Goal: Use online tool/utility: Utilize a website feature to perform a specific function

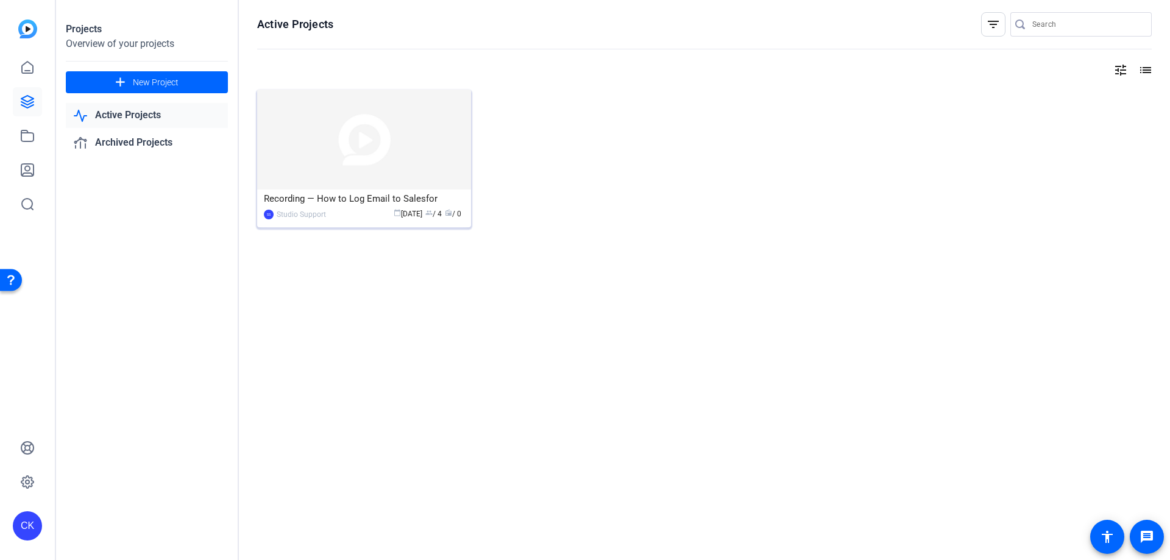
click at [294, 221] on mat-card-content "Recording — How to Log Email to Salesfor SS Studio Support calendar_today [DATE…" at bounding box center [364, 210] width 220 height 41
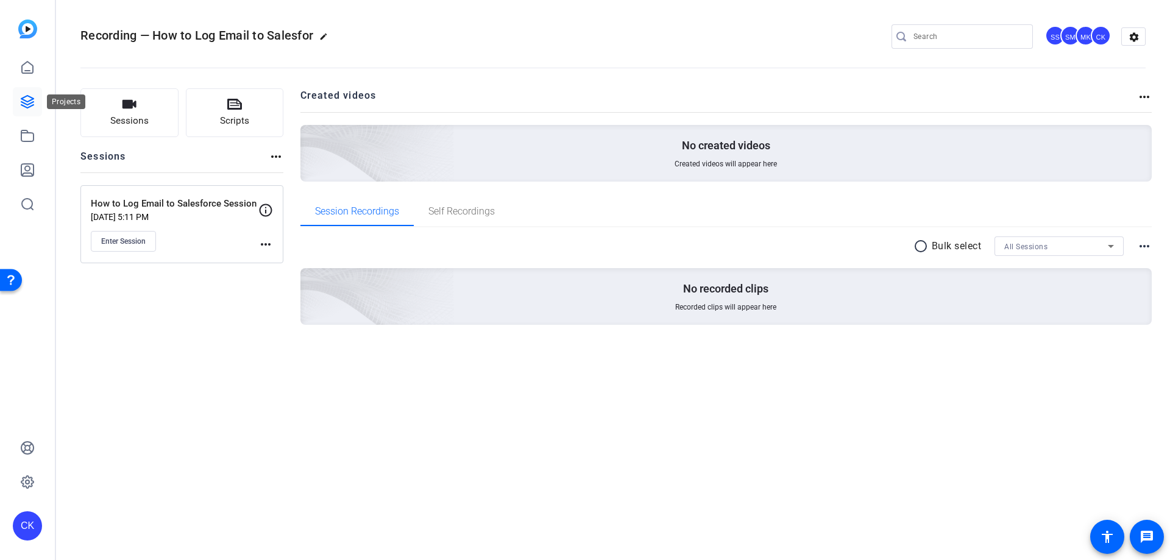
click at [23, 102] on icon at bounding box center [27, 102] width 12 height 12
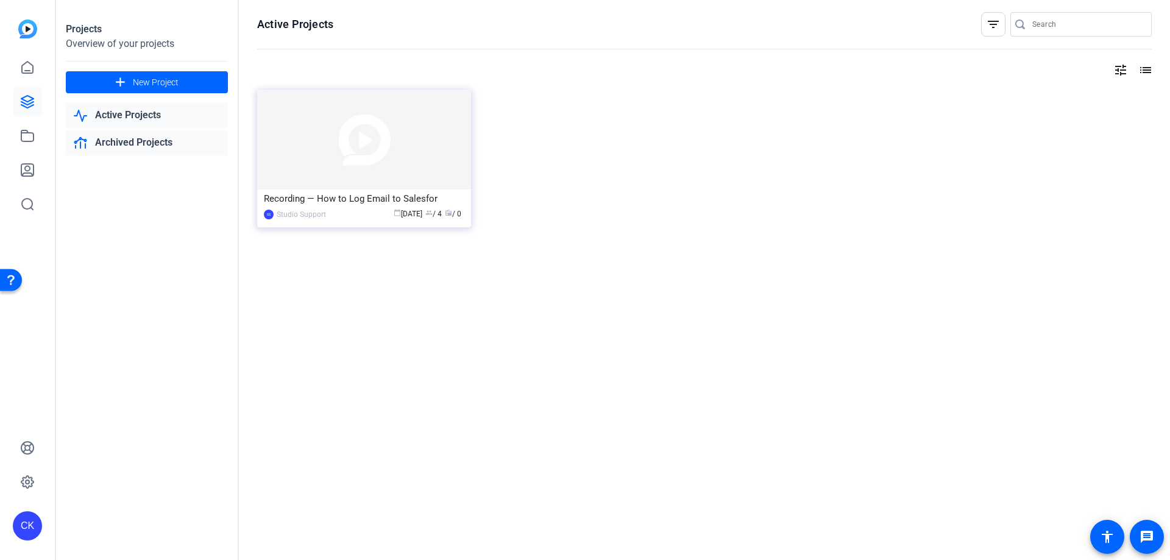
click at [169, 140] on link "Archived Projects" at bounding box center [147, 142] width 162 height 25
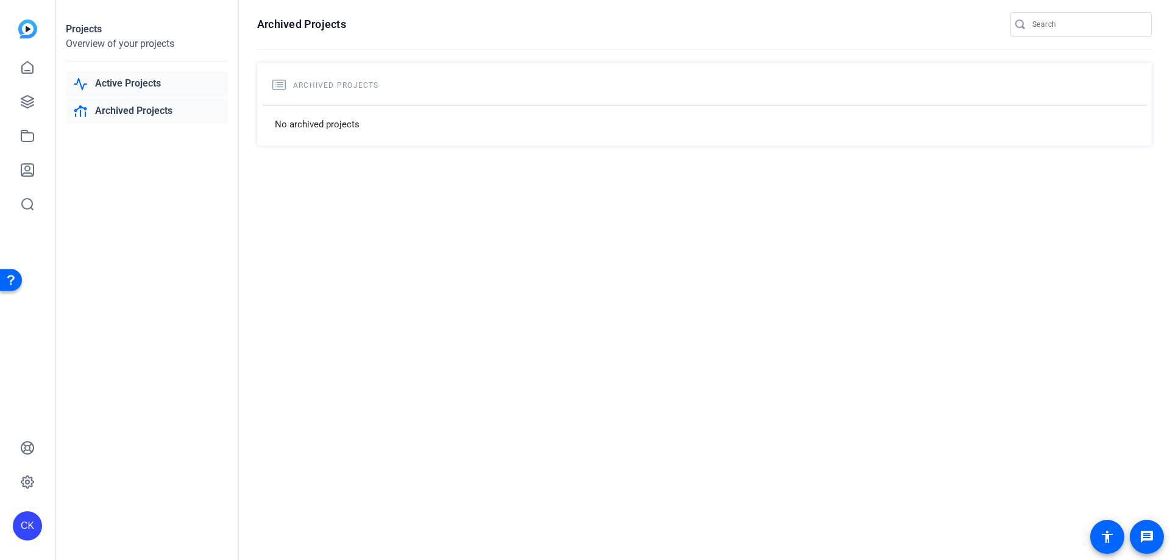
click at [156, 86] on link "Active Projects" at bounding box center [147, 83] width 162 height 25
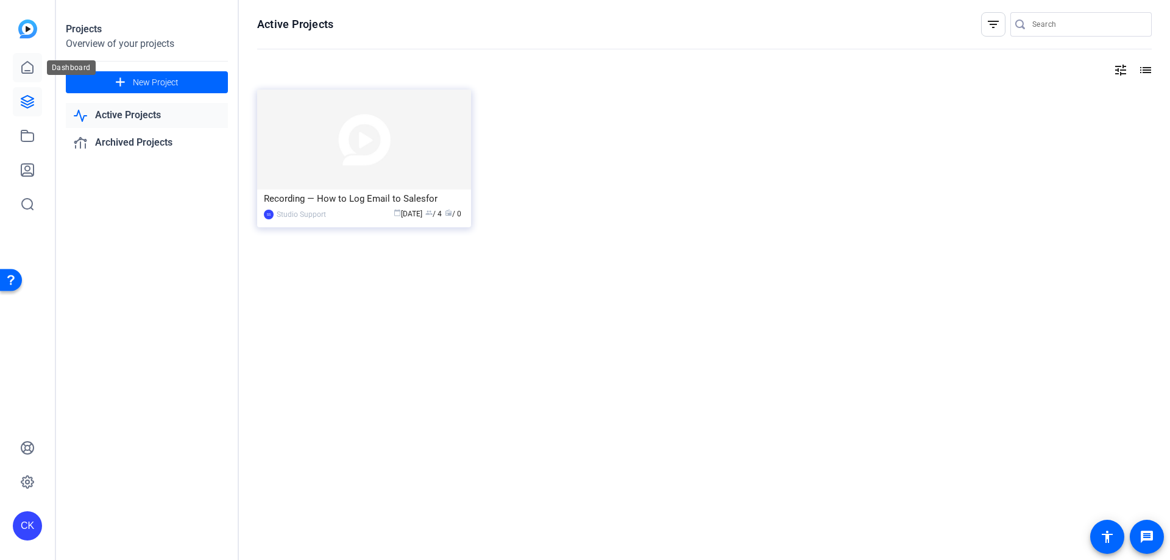
click at [34, 71] on icon at bounding box center [27, 67] width 15 height 15
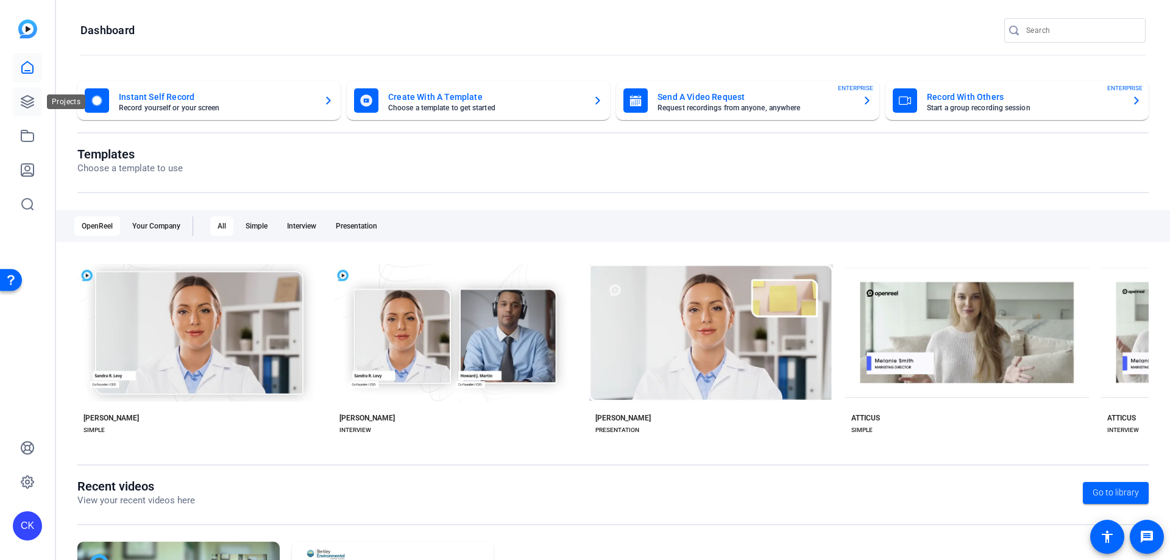
click at [24, 104] on icon at bounding box center [27, 102] width 12 height 12
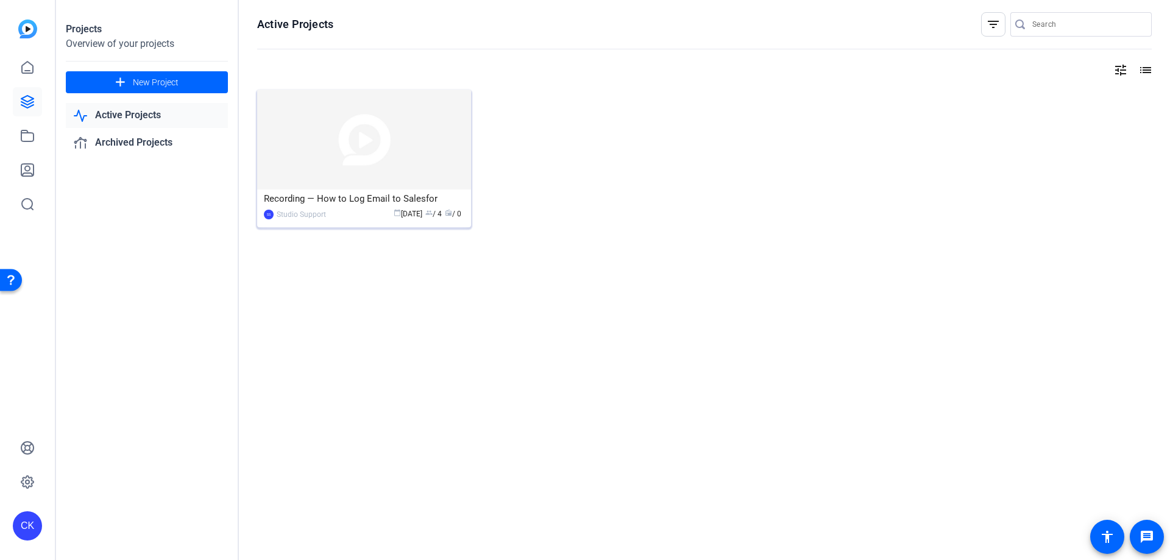
click at [325, 210] on div "SS Studio Support calendar_today Aug 25 group / 4 radio / 0" at bounding box center [364, 214] width 201 height 13
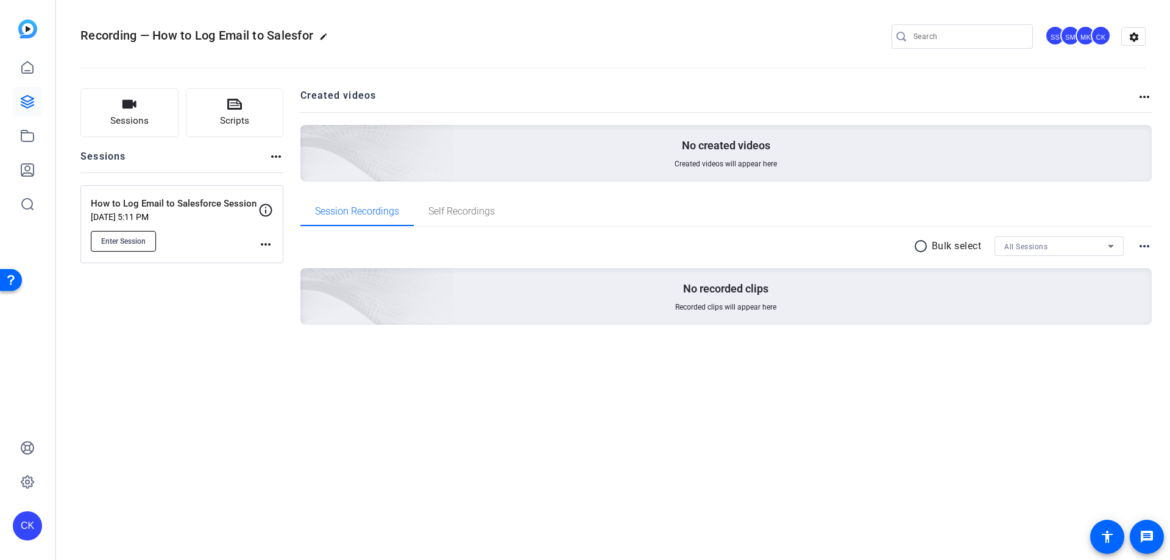
click at [122, 241] on span "Enter Session" at bounding box center [123, 241] width 44 height 10
click at [115, 243] on span "Enter Session" at bounding box center [123, 241] width 44 height 10
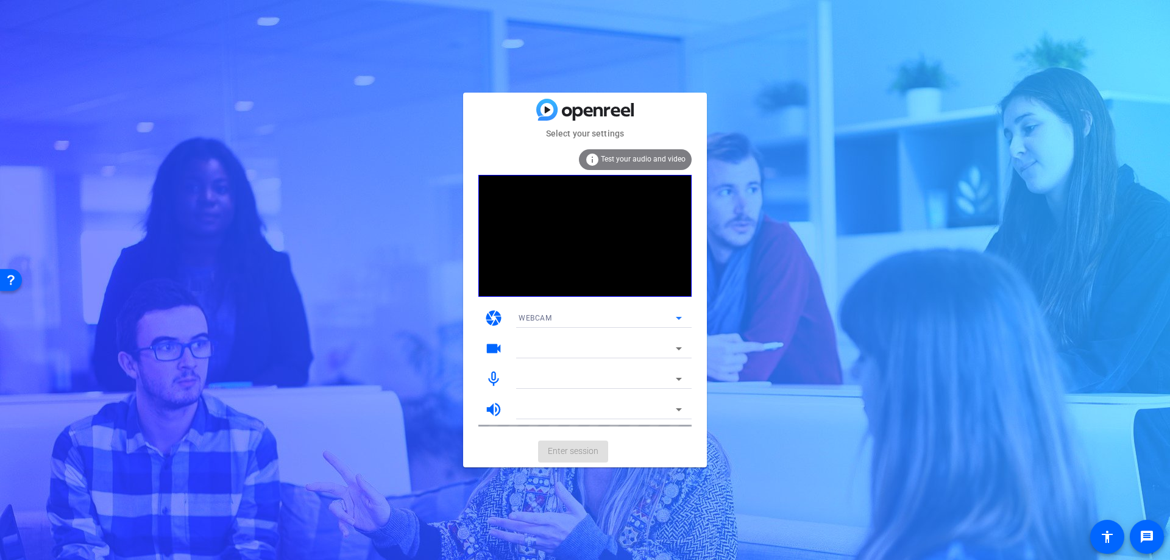
click at [605, 321] on div "WEBCAM" at bounding box center [597, 317] width 157 height 15
click at [188, 146] on div at bounding box center [113, 142] width 150 height 8
click at [556, 460] on mat-card-actions "Enter session" at bounding box center [585, 452] width 244 height 32
click at [558, 450] on span "Enter session" at bounding box center [573, 451] width 51 height 13
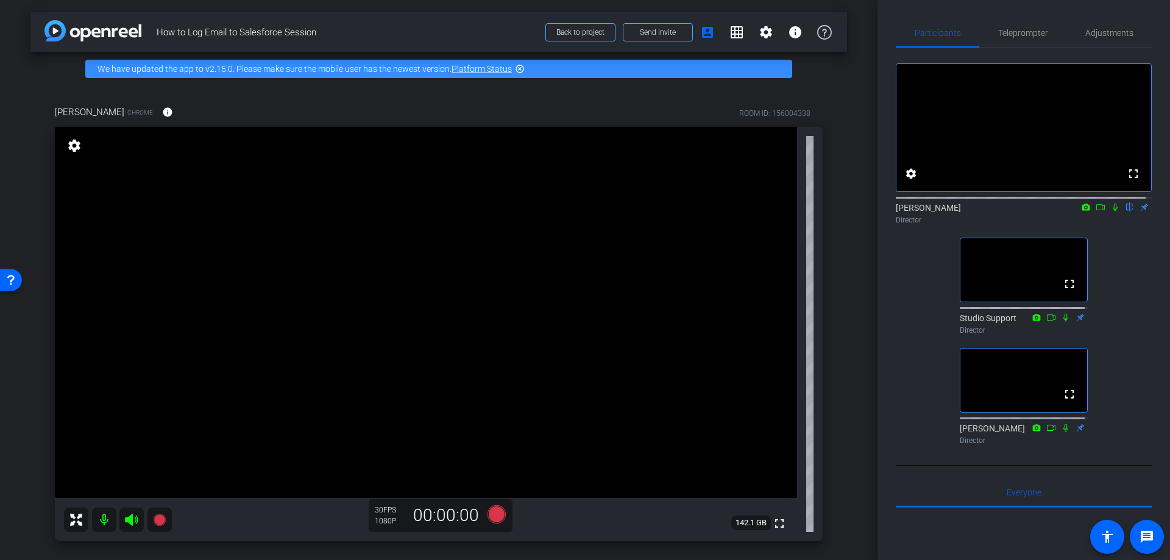
click at [1096, 212] on icon at bounding box center [1101, 207] width 10 height 9
click at [1111, 212] on icon at bounding box center [1116, 207] width 10 height 9
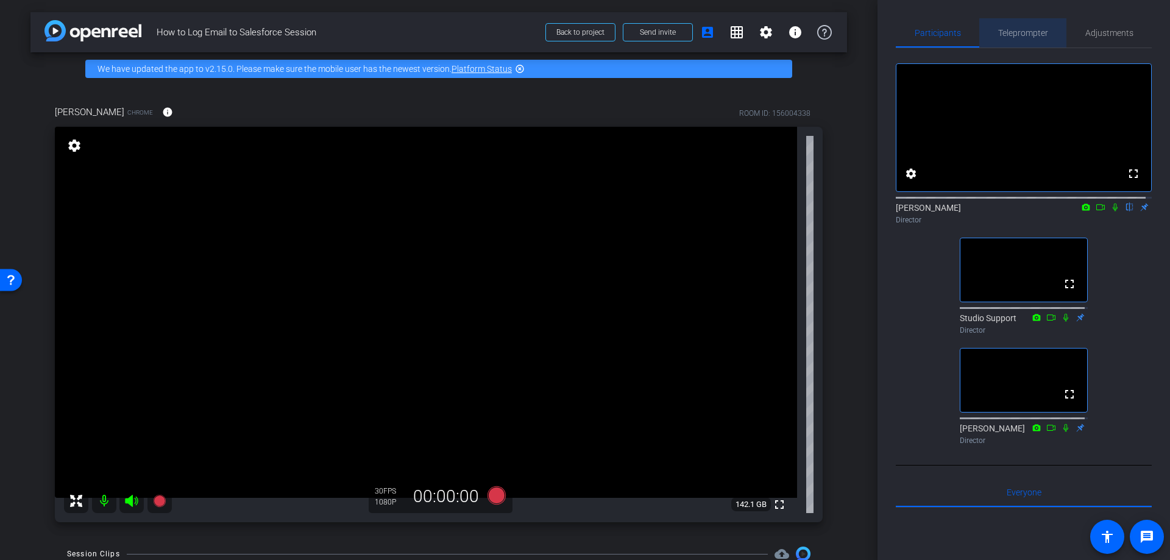
click at [1030, 37] on span "Teleprompter" at bounding box center [1023, 33] width 50 height 9
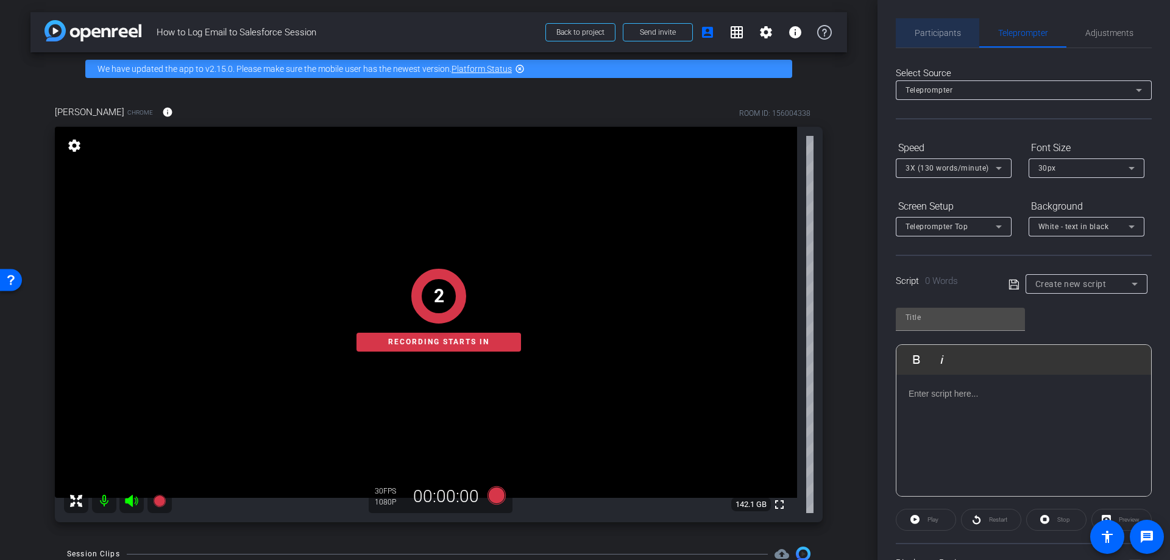
click at [940, 30] on span "Participants" at bounding box center [938, 33] width 46 height 9
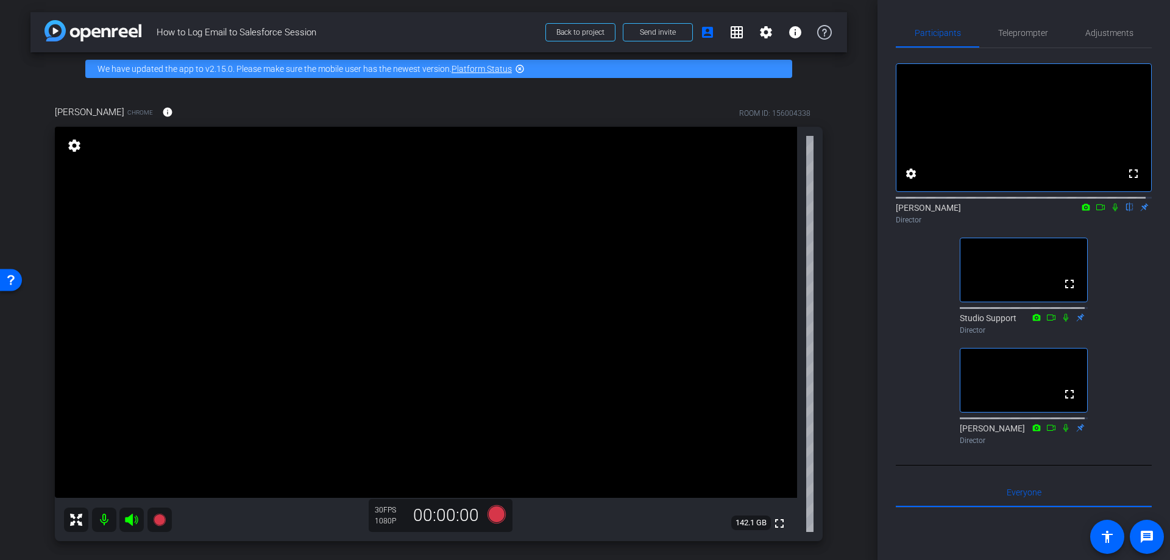
scroll to position [118, 0]
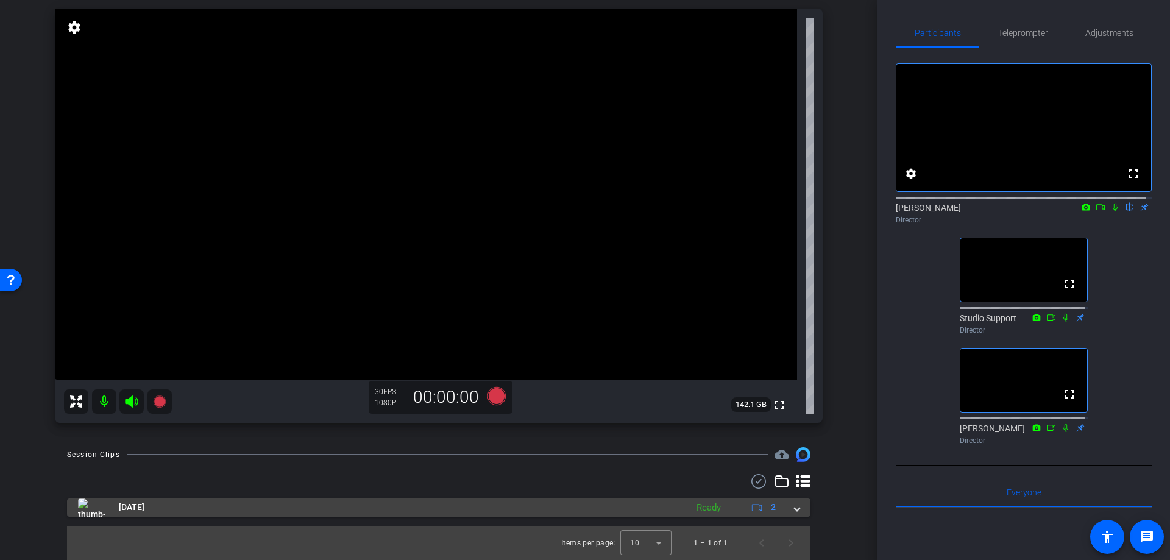
click at [177, 503] on mat-panel-title "Aug 26, 2025" at bounding box center [379, 508] width 603 height 18
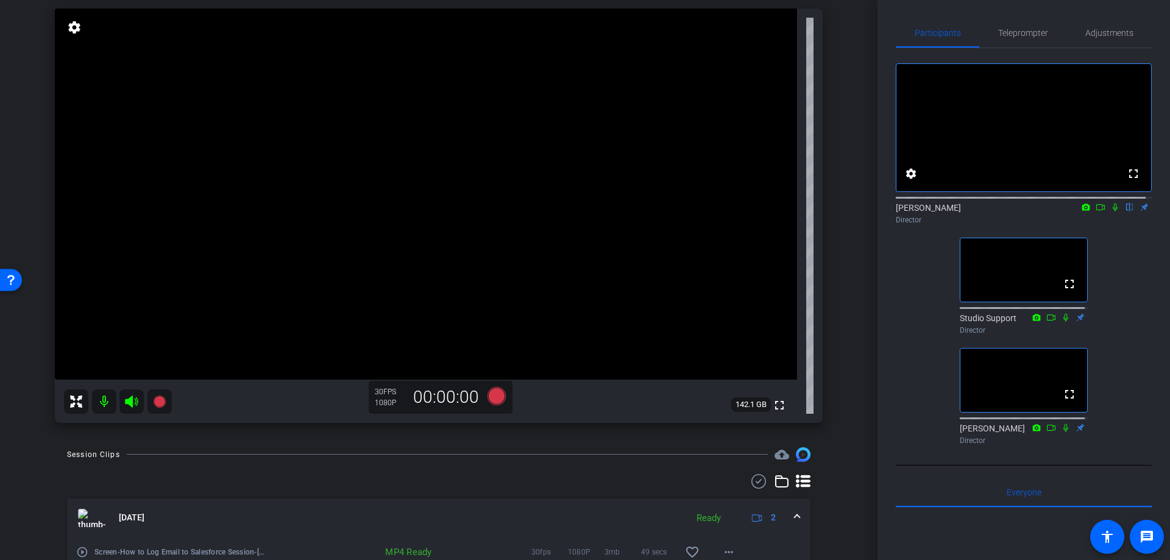
scroll to position [205, 0]
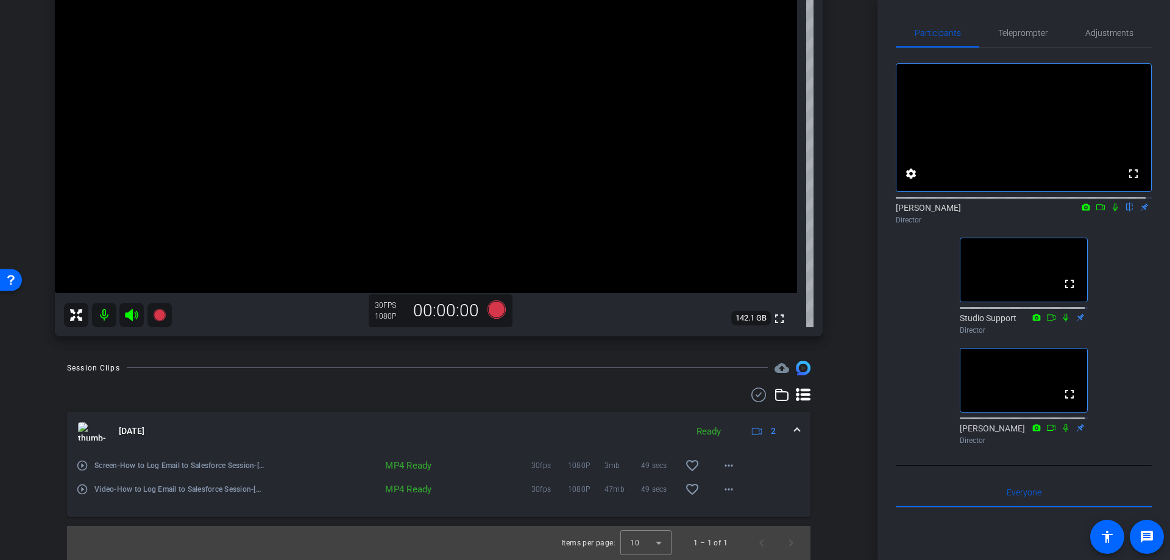
click at [81, 465] on mat-icon "play_circle_outline" at bounding box center [82, 466] width 12 height 12
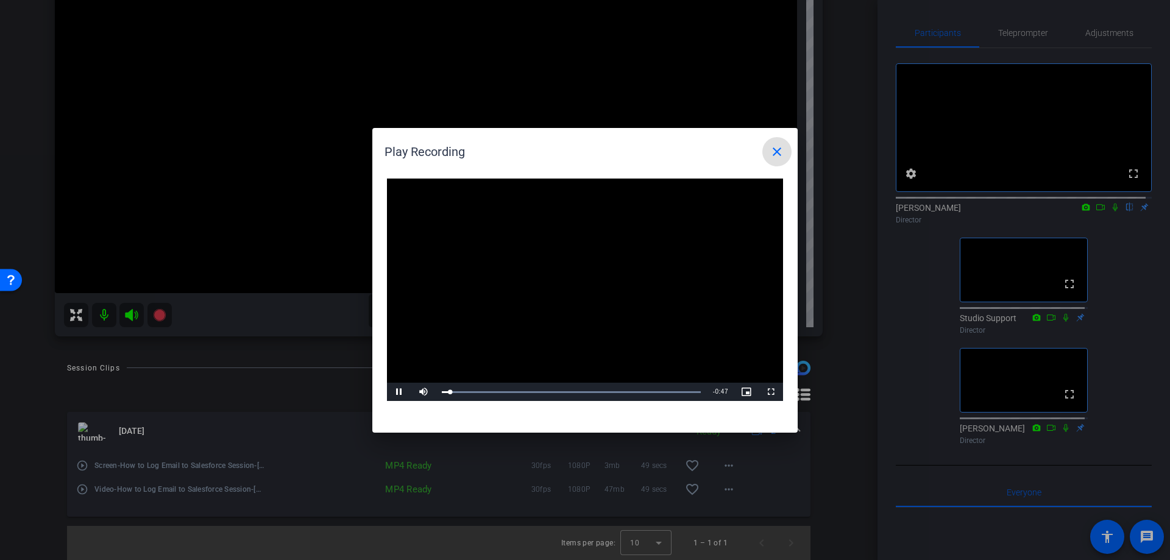
click at [775, 162] on span at bounding box center [777, 151] width 29 height 29
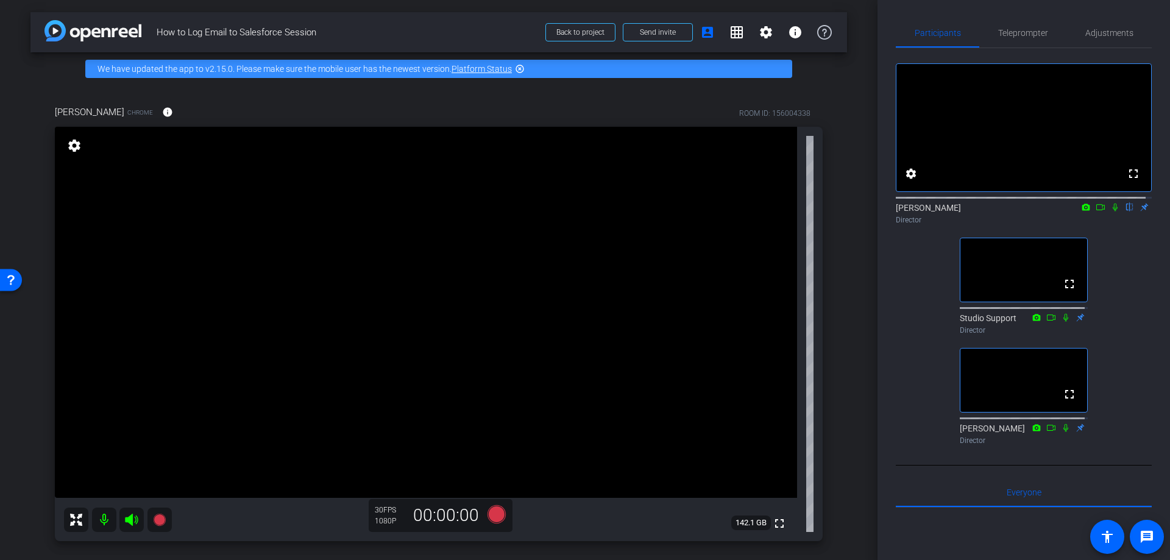
scroll to position [364, 0]
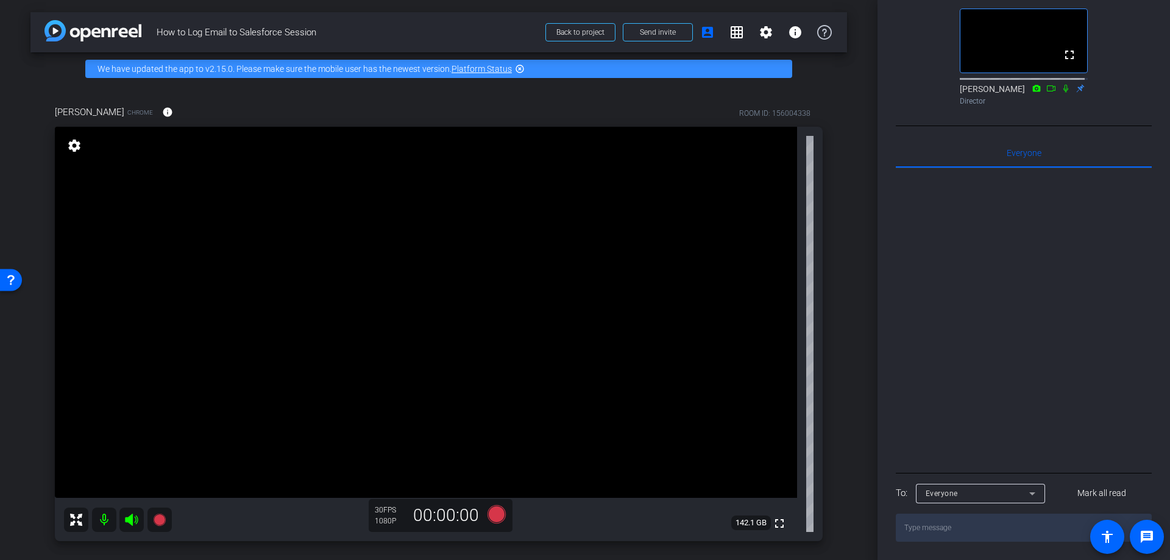
click at [942, 496] on span "Everyone" at bounding box center [942, 493] width 32 height 9
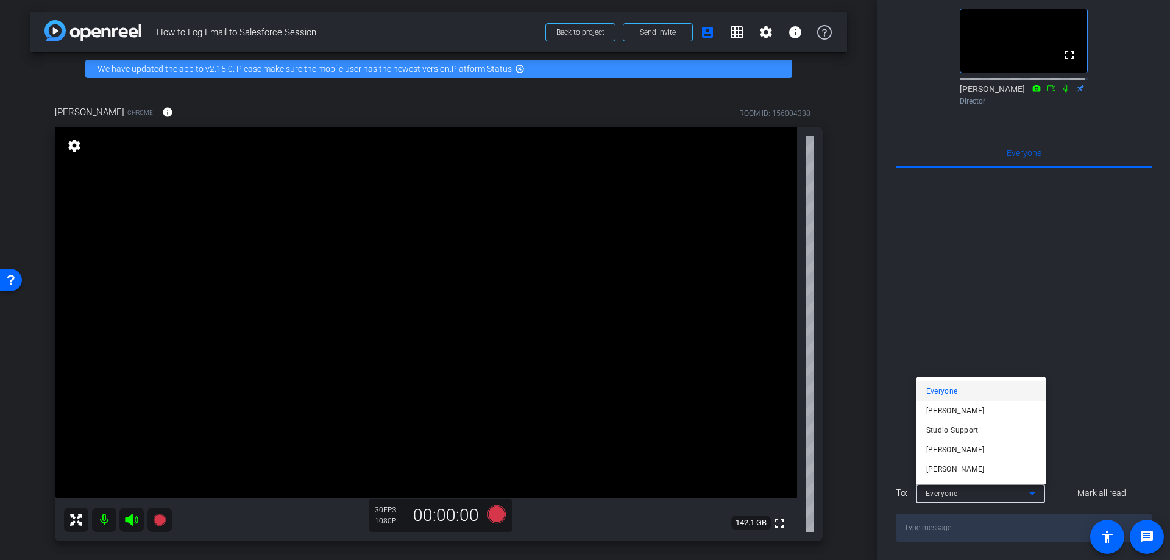
click at [941, 498] on div at bounding box center [585, 280] width 1170 height 560
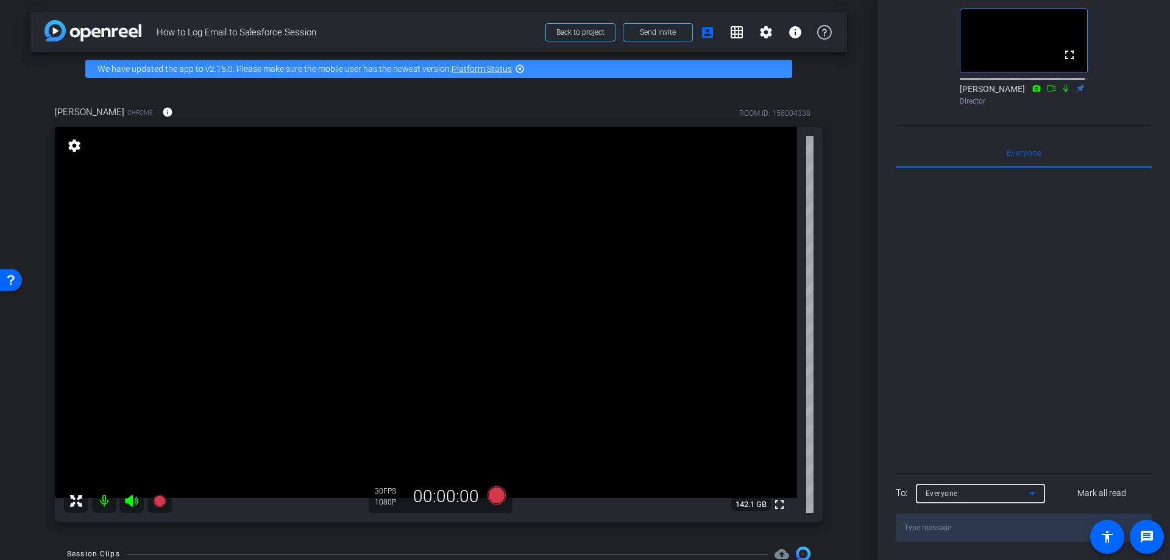
click at [957, 489] on span "Everyone" at bounding box center [942, 493] width 32 height 9
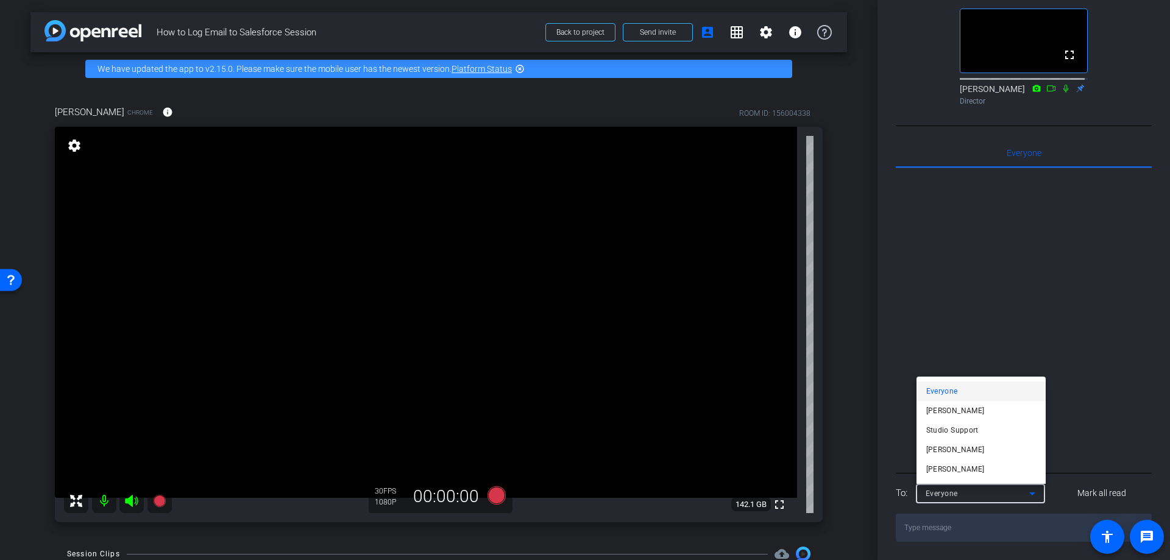
click at [931, 328] on div at bounding box center [585, 280] width 1170 height 560
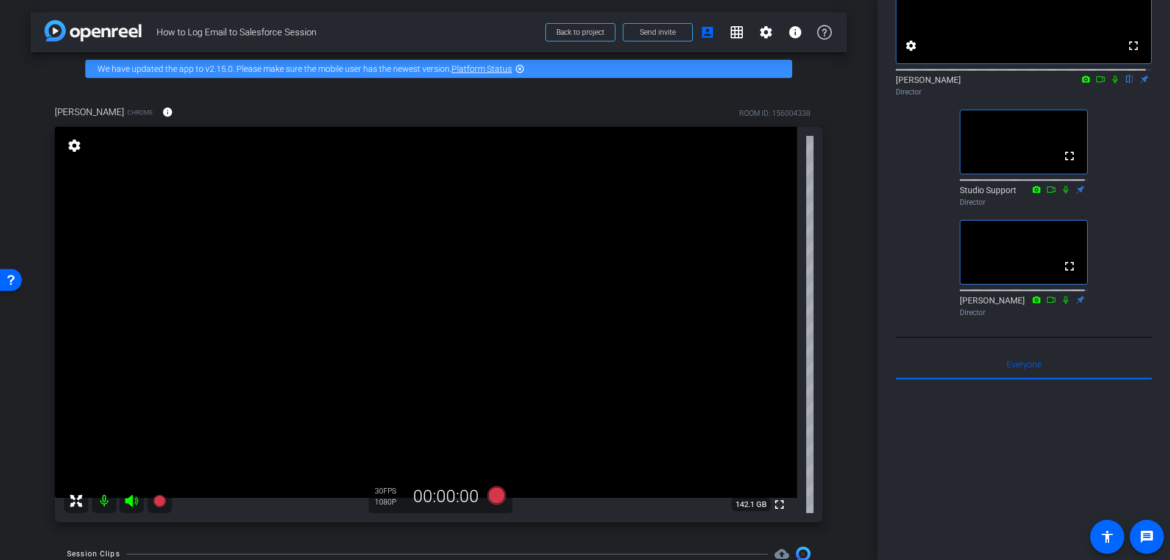
scroll to position [0, 0]
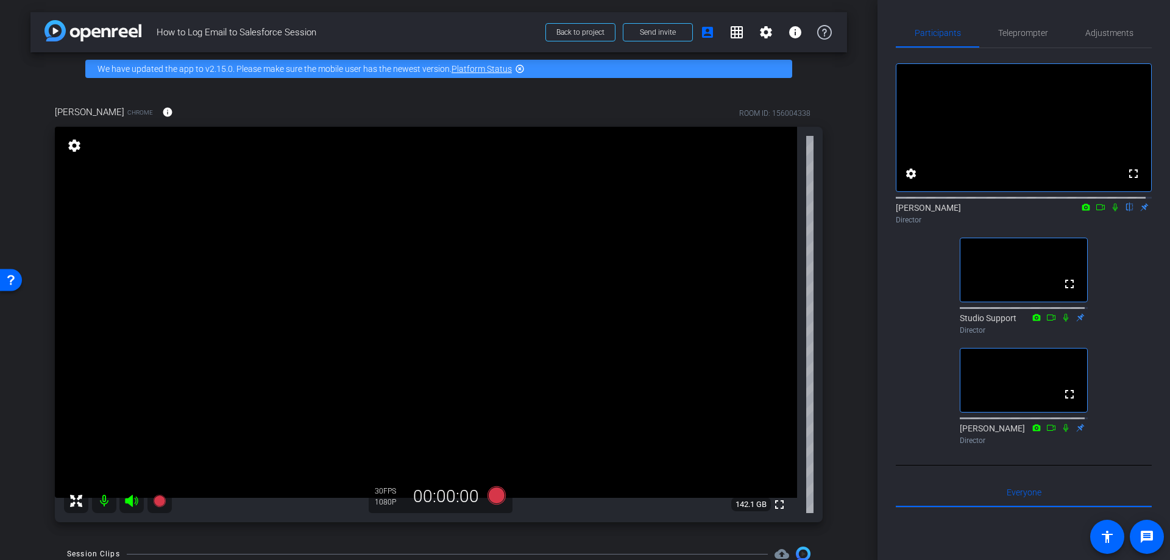
click at [1113, 212] on icon at bounding box center [1115, 208] width 5 height 8
click at [1093, 30] on span "Adjustments" at bounding box center [1110, 33] width 48 height 9
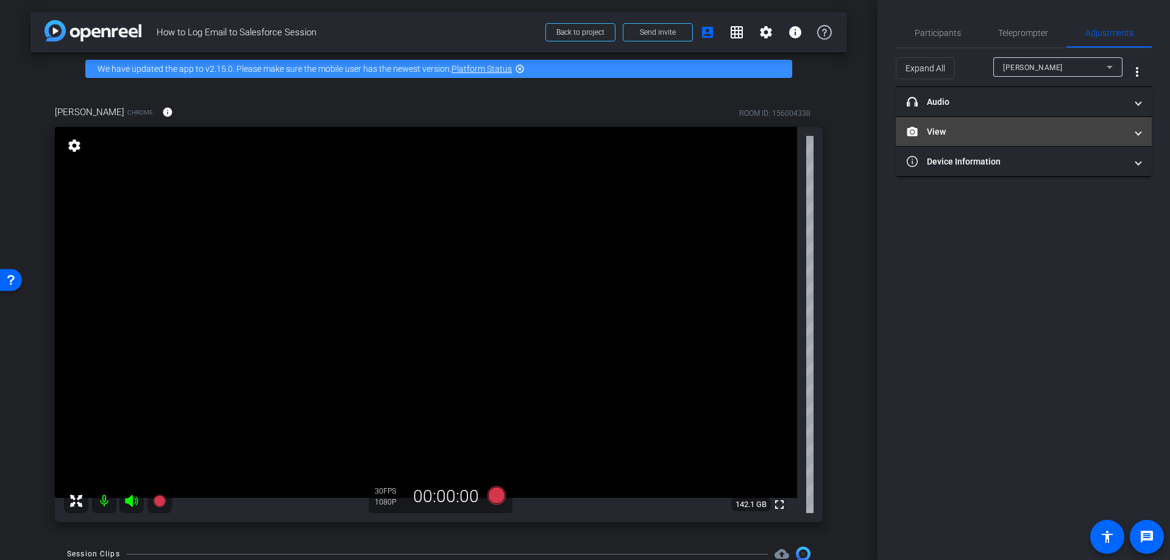
click at [1024, 133] on mat-panel-title "View" at bounding box center [1016, 132] width 219 height 13
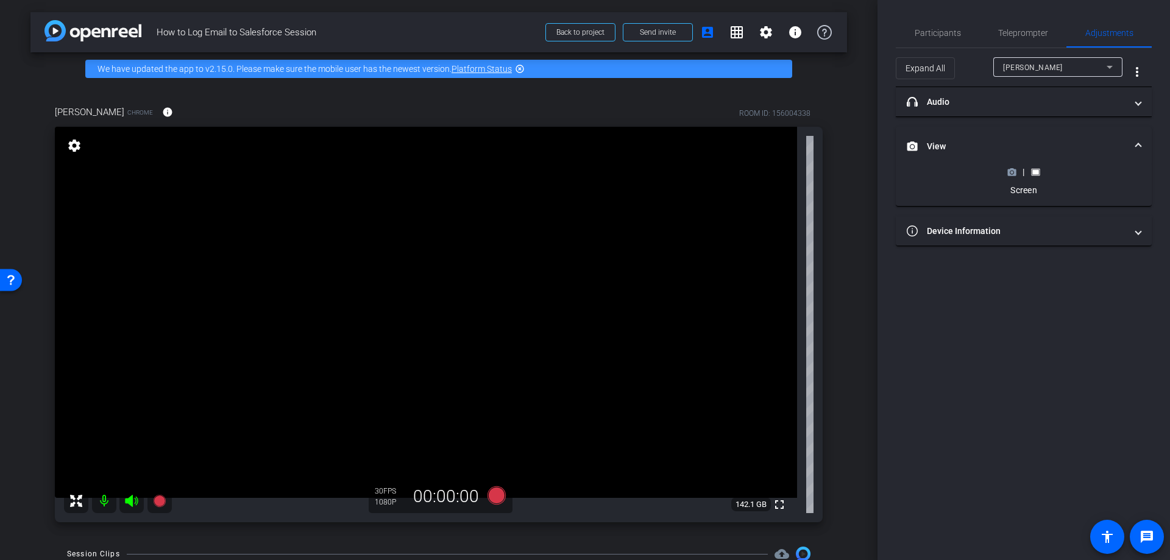
click at [1012, 173] on circle at bounding box center [1012, 172] width 3 height 3
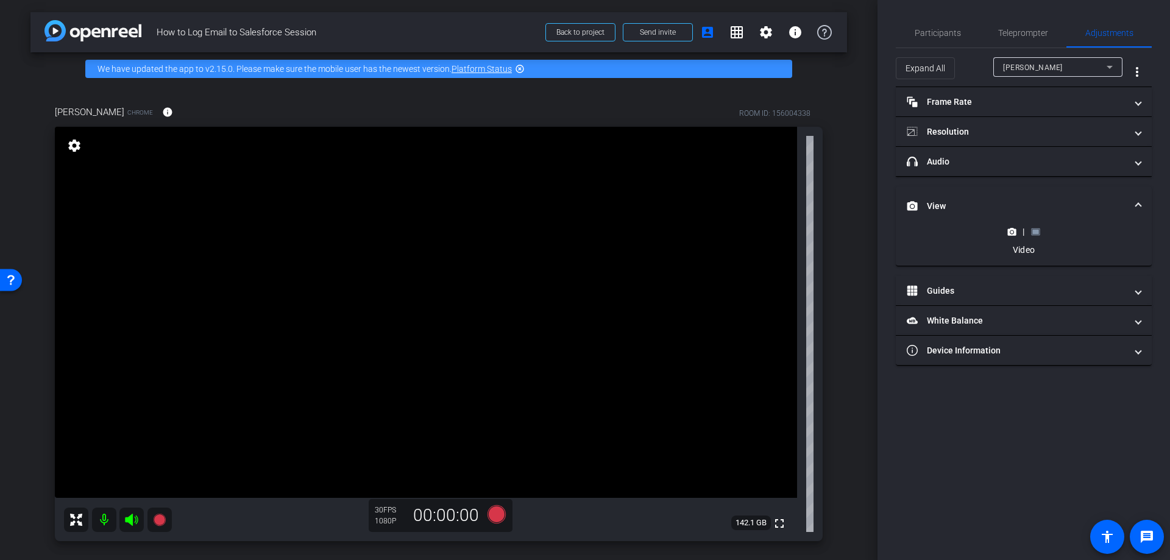
click at [1034, 231] on rect at bounding box center [1036, 231] width 7 height 5
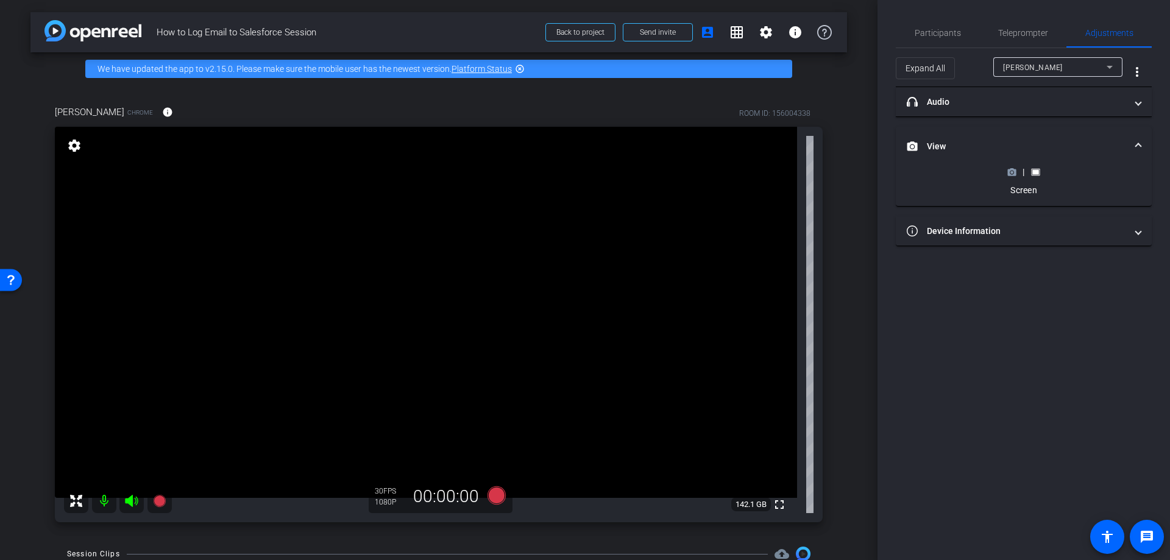
click at [1143, 141] on mat-expansion-panel-header "View" at bounding box center [1024, 146] width 256 height 39
click at [951, 23] on span "Participants" at bounding box center [938, 32] width 46 height 29
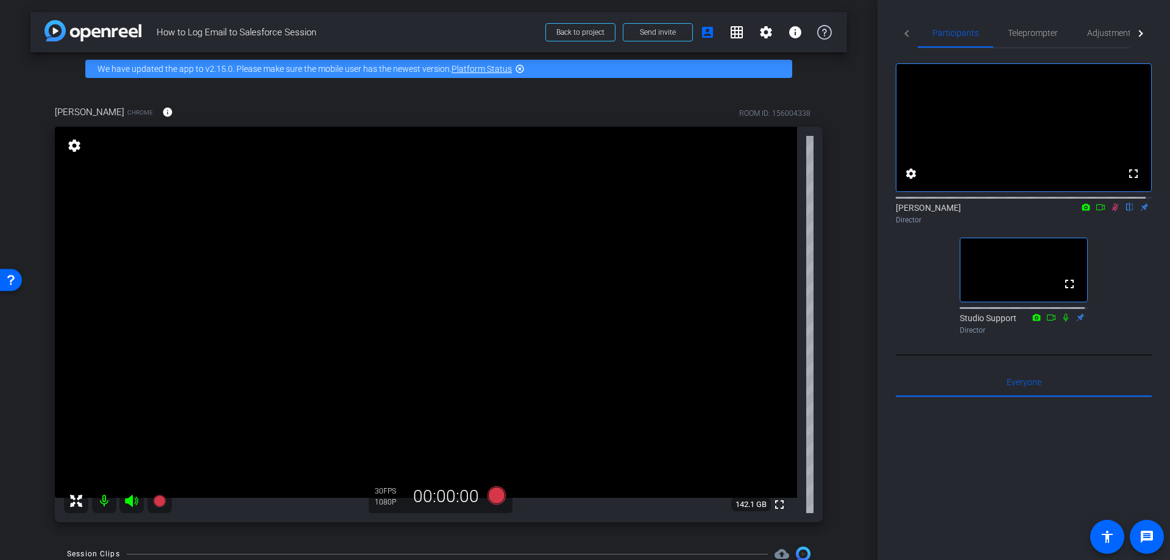
click at [907, 34] on mat-tab-header "Participants Teleprompter Adjustments" at bounding box center [1024, 33] width 256 height 30
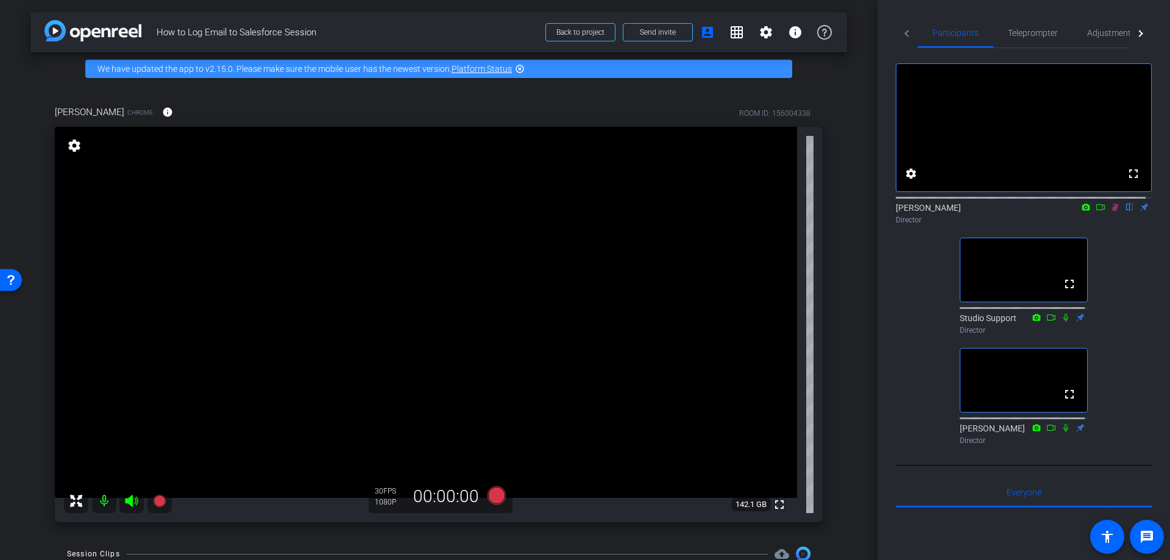
click at [1081, 212] on icon at bounding box center [1086, 207] width 10 height 9
click at [1095, 219] on div at bounding box center [585, 280] width 1170 height 560
click at [1097, 212] on icon at bounding box center [1101, 207] width 10 height 9
click at [1125, 212] on icon at bounding box center [1130, 207] width 10 height 9
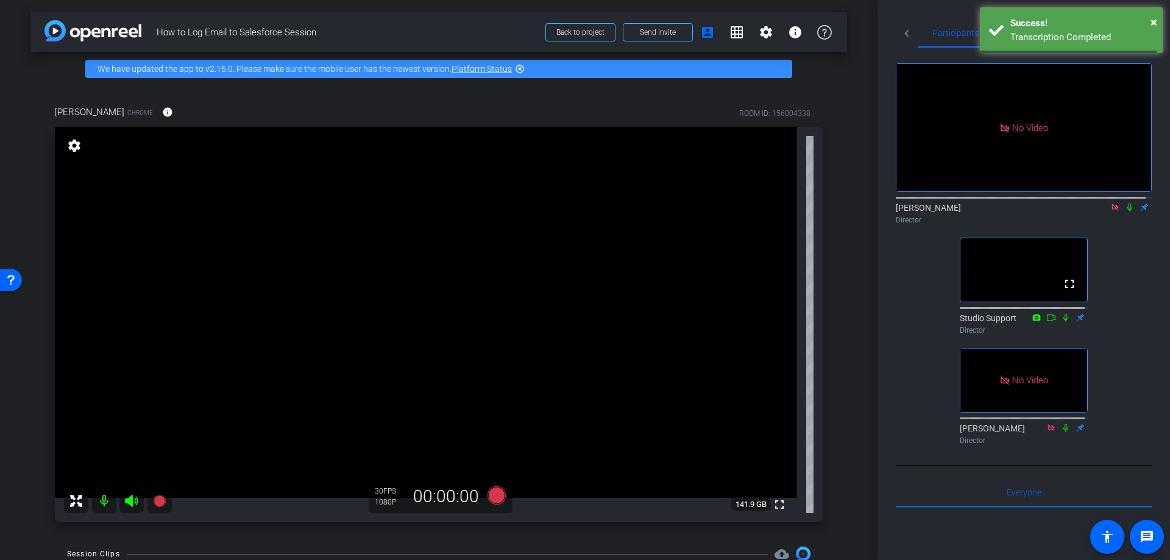
click at [1128, 212] on icon at bounding box center [1130, 208] width 5 height 8
click at [1154, 23] on span "×" at bounding box center [1154, 22] width 7 height 15
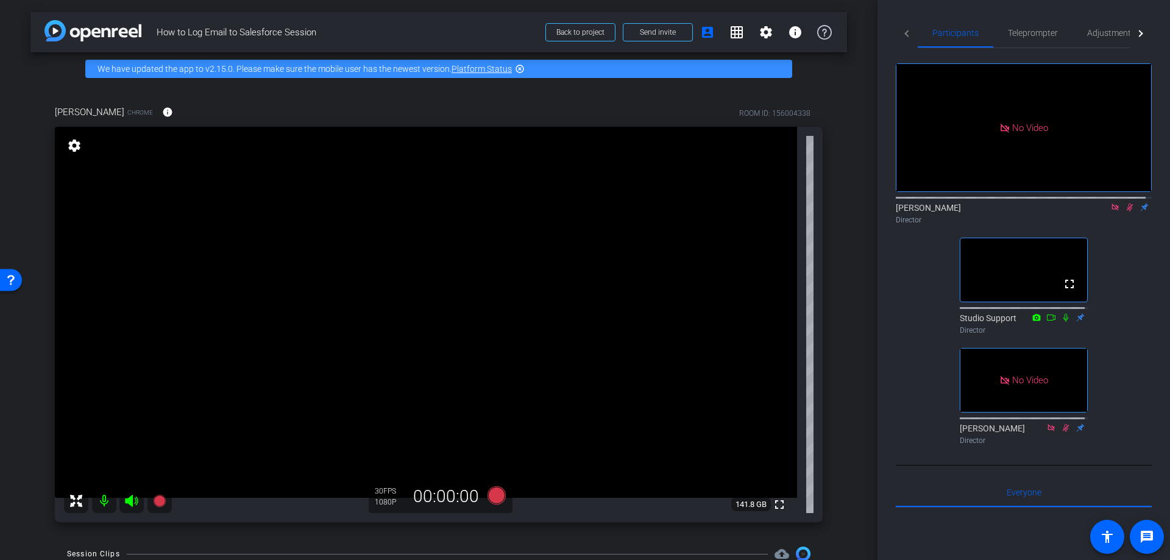
click at [1127, 212] on icon at bounding box center [1130, 208] width 7 height 8
click at [1125, 212] on icon at bounding box center [1130, 207] width 10 height 9
